Goal: Transaction & Acquisition: Purchase product/service

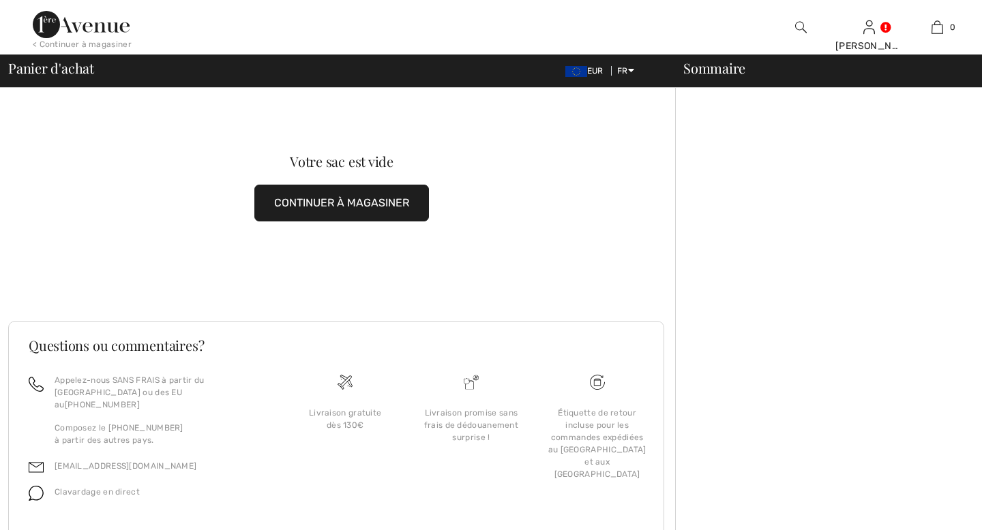
click at [372, 199] on button "CONTINUER À MAGASINER" at bounding box center [341, 203] width 175 height 37
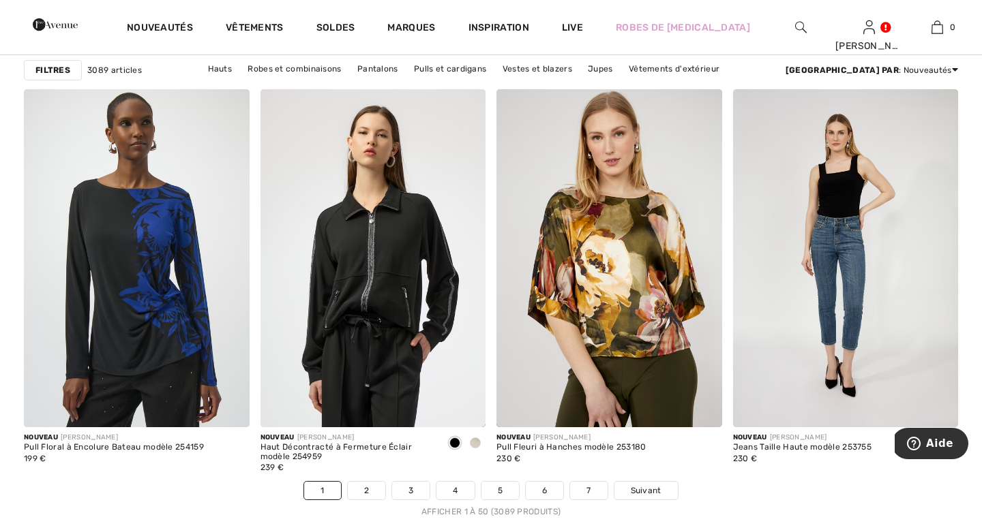
scroll to position [5798, 0]
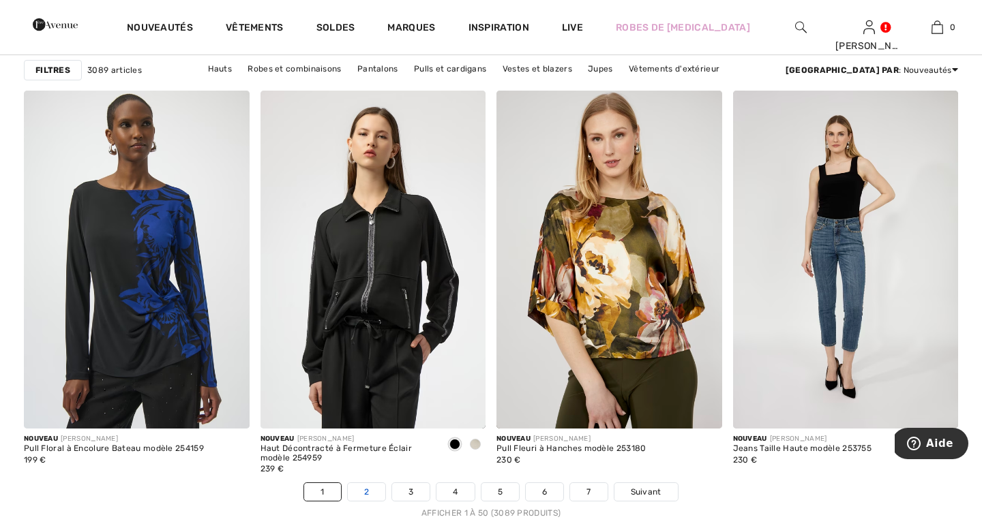
click at [357, 491] on link "2" at bounding box center [366, 492] width 37 height 18
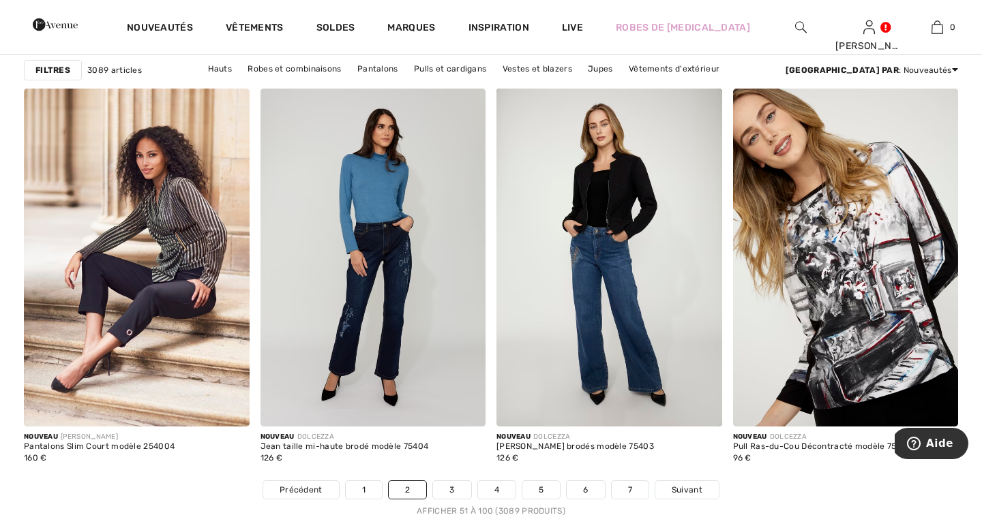
scroll to position [5805, 0]
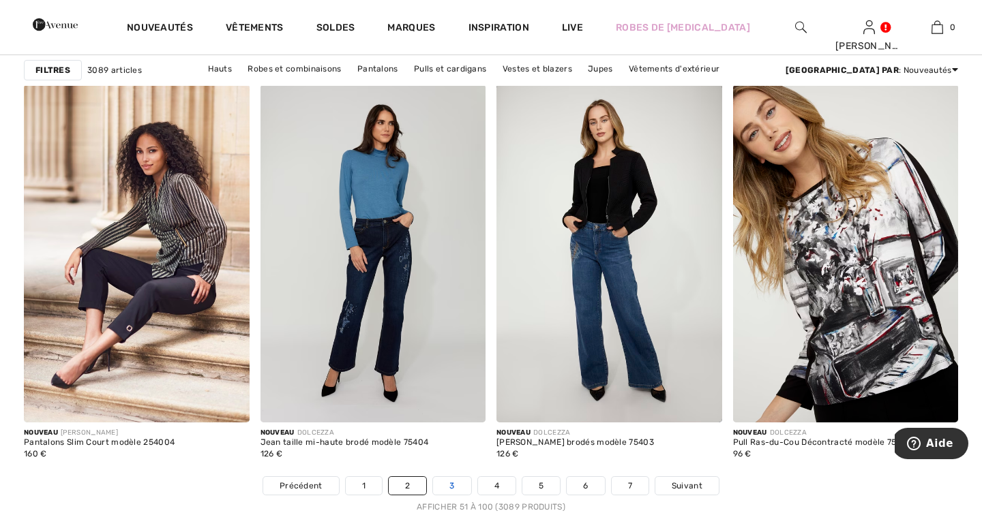
click at [449, 481] on link "3" at bounding box center [451, 486] width 37 height 18
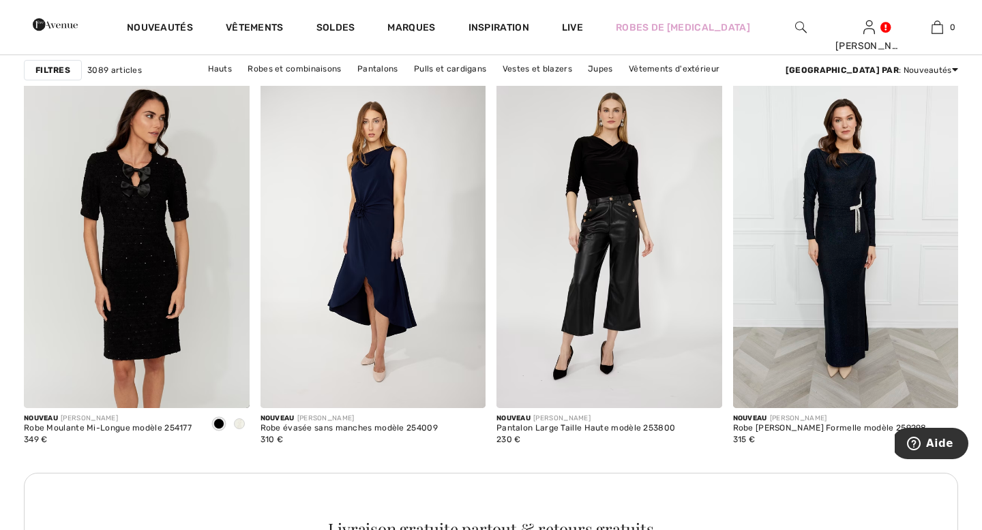
scroll to position [2700, 0]
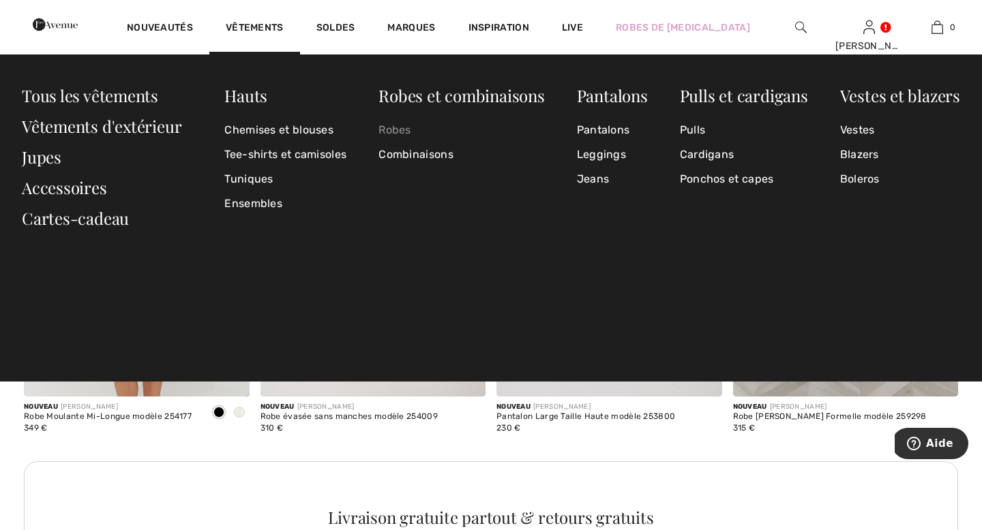
click at [391, 125] on link "Robes" at bounding box center [461, 130] width 166 height 25
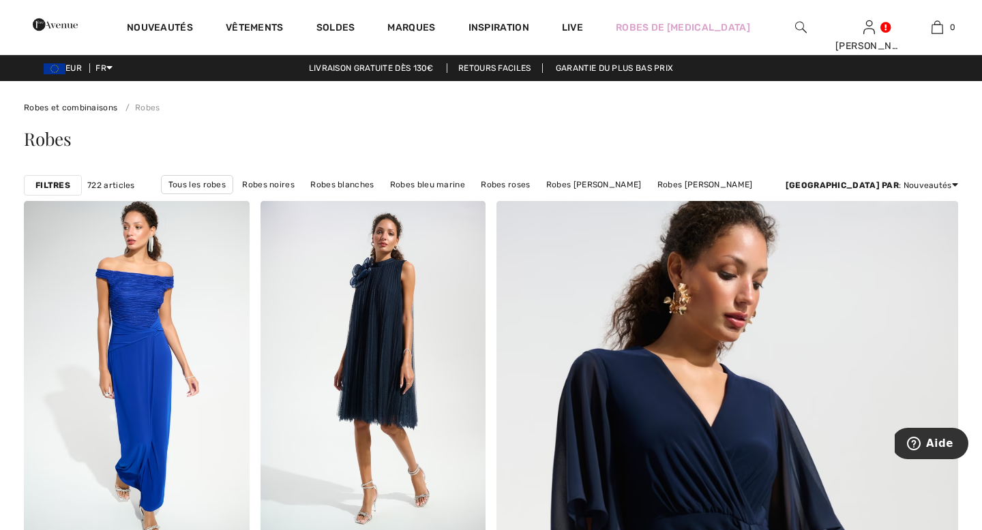
click at [57, 185] on strong "Filtres" at bounding box center [52, 185] width 35 height 12
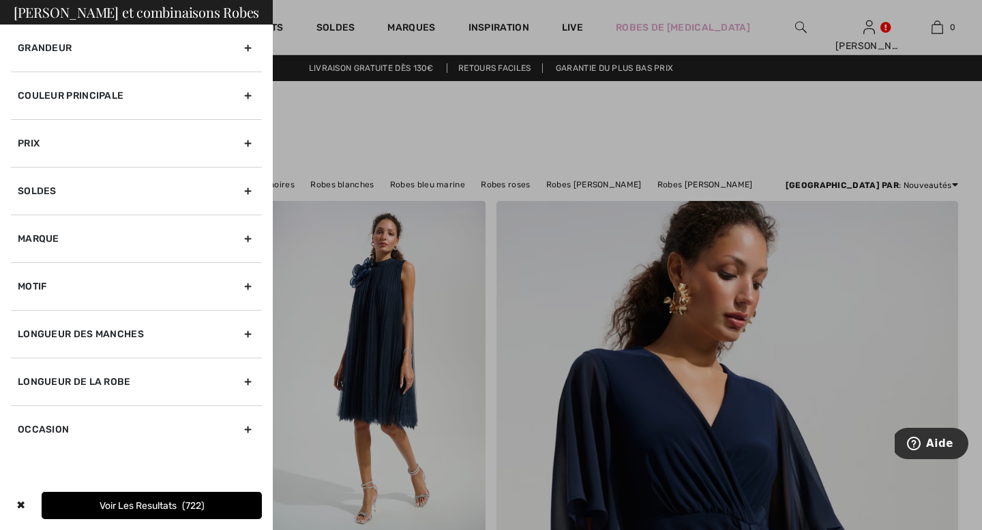
click at [134, 98] on div "Couleur Principale" at bounding box center [136, 96] width 251 height 48
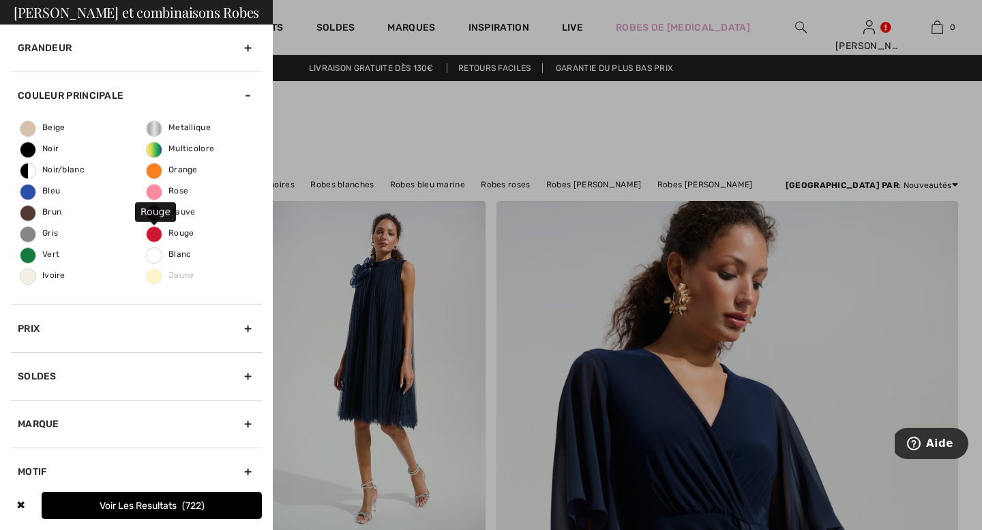
click at [162, 234] on span "Rouge" at bounding box center [171, 233] width 48 height 10
click at [0, 0] on input "Rouge" at bounding box center [0, 0] width 0 height 0
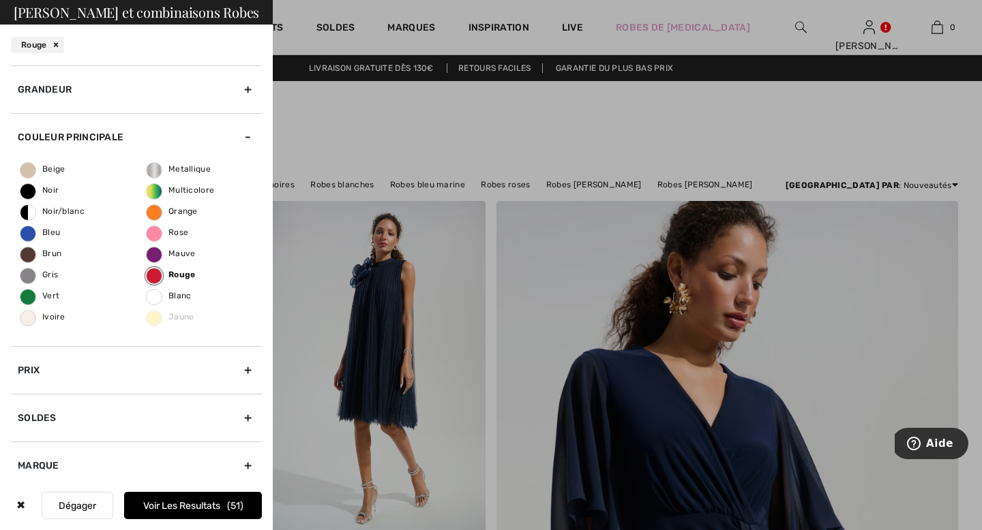
click at [205, 504] on button "Voir les resultats 51" at bounding box center [193, 505] width 138 height 27
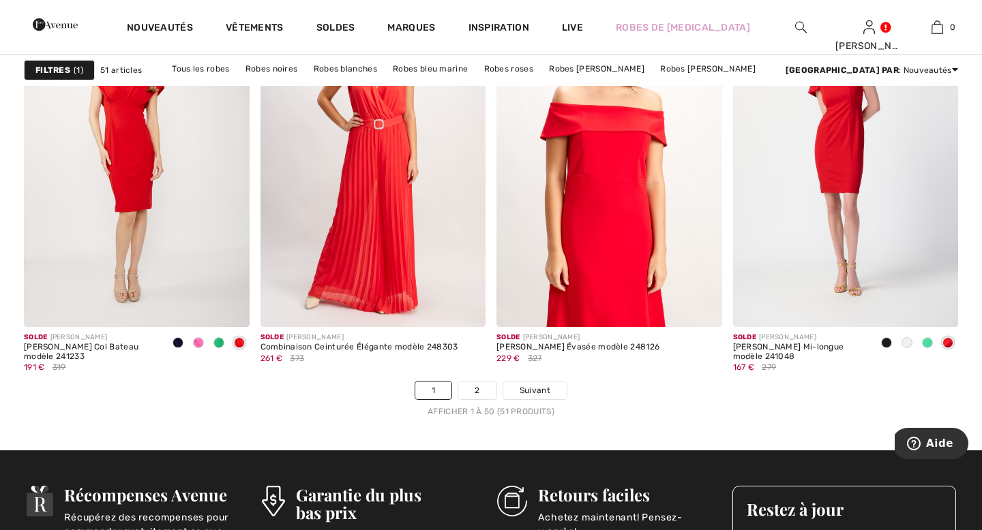
scroll to position [5917, 0]
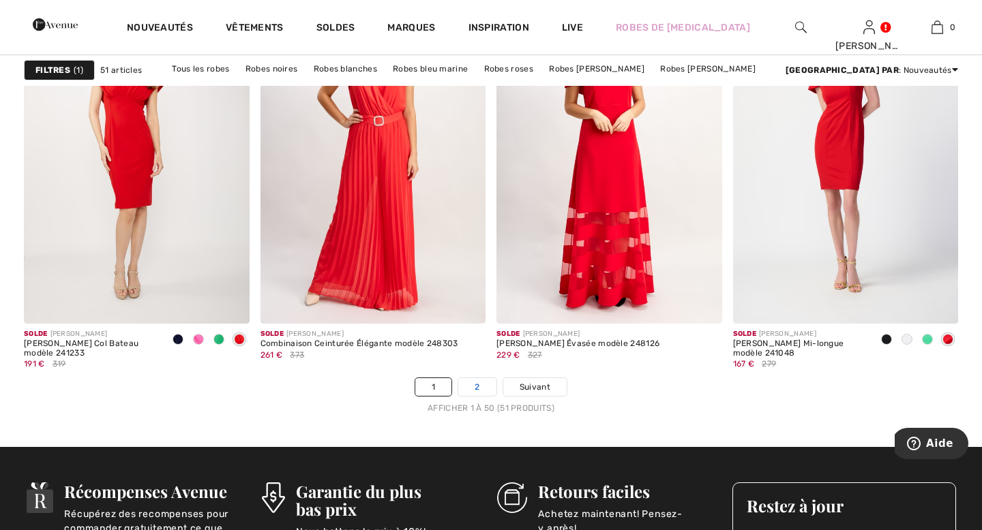
click at [477, 391] on link "2" at bounding box center [476, 387] width 37 height 18
